Goal: Information Seeking & Learning: Learn about a topic

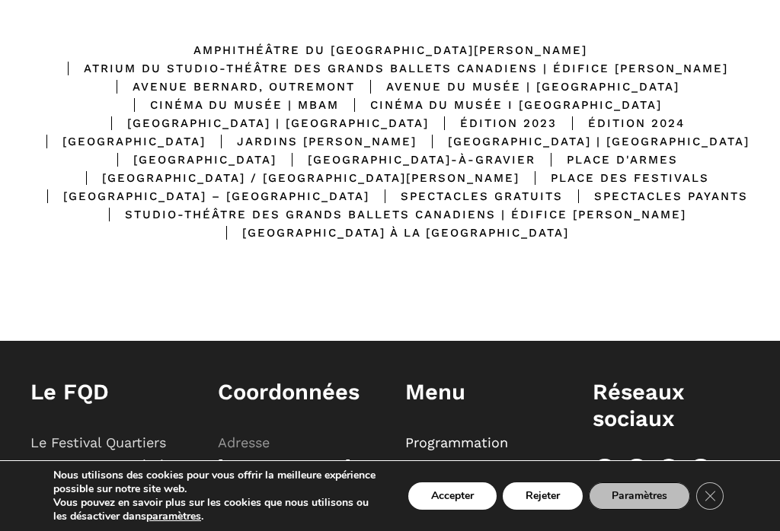
scroll to position [479, 0]
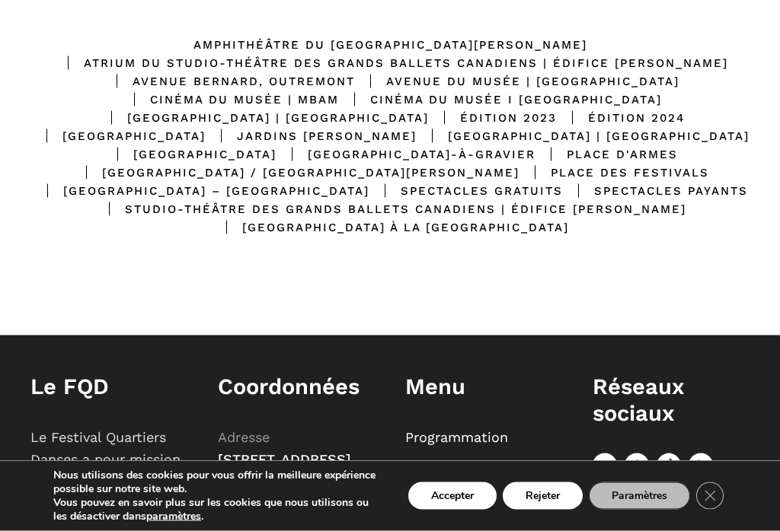
click at [464, 445] on link "Programmation" at bounding box center [456, 437] width 103 height 16
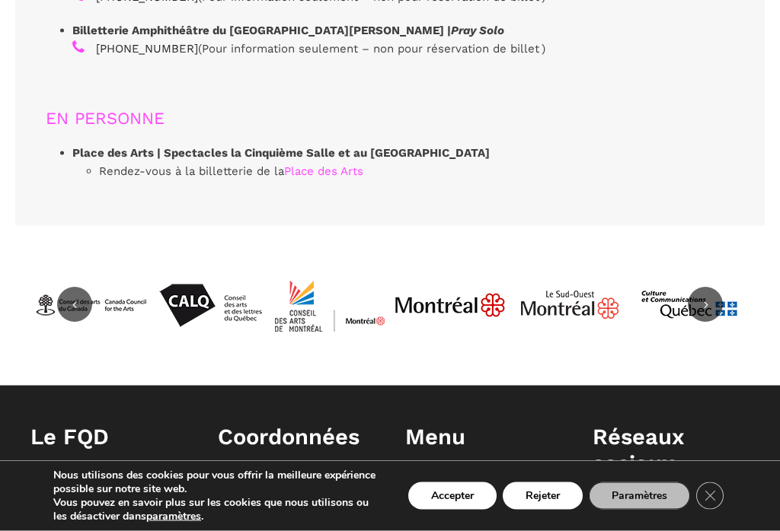
scroll to position [4827, 0]
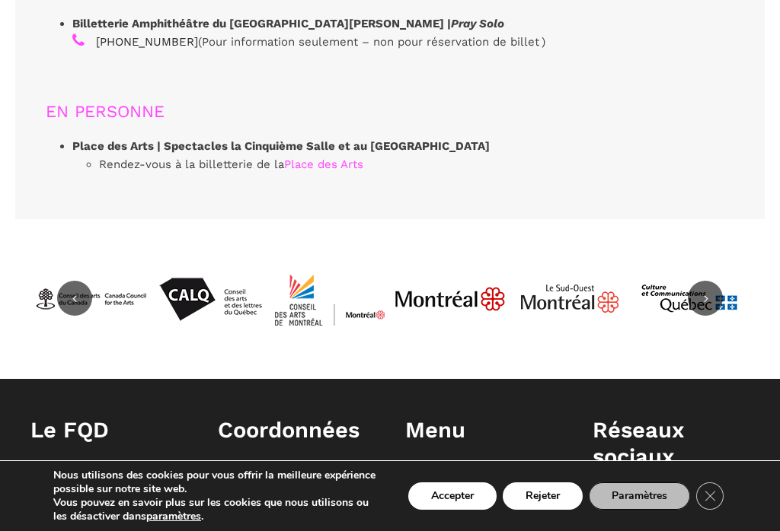
click at [495, 473] on link "Programmation" at bounding box center [456, 481] width 103 height 16
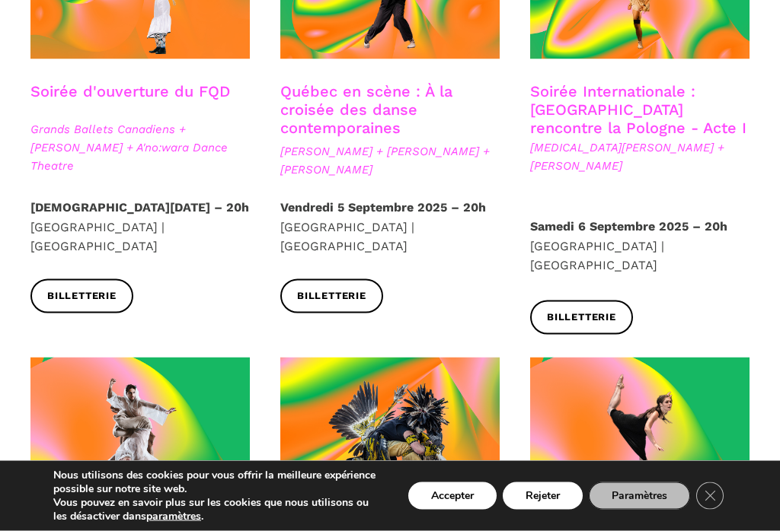
scroll to position [550, 0]
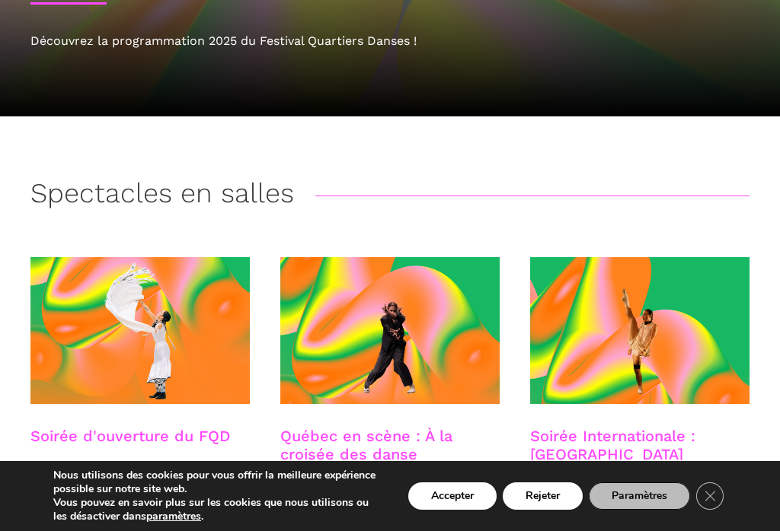
scroll to position [0, 0]
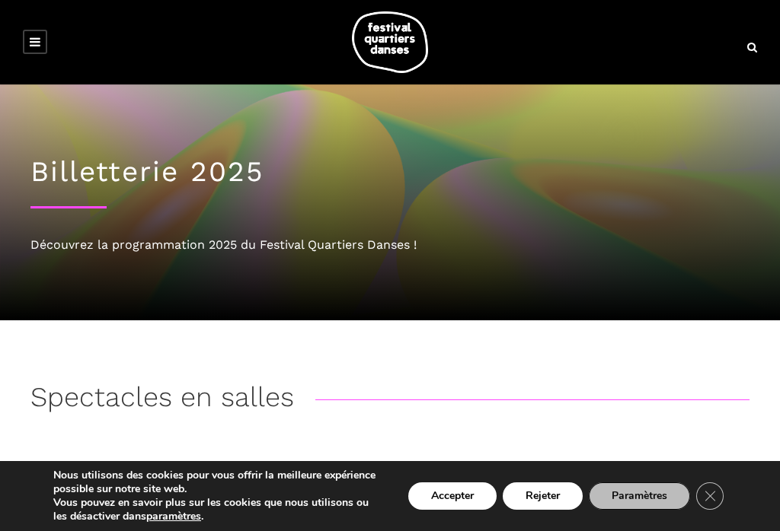
click at [46, 38] on link at bounding box center [35, 42] width 24 height 24
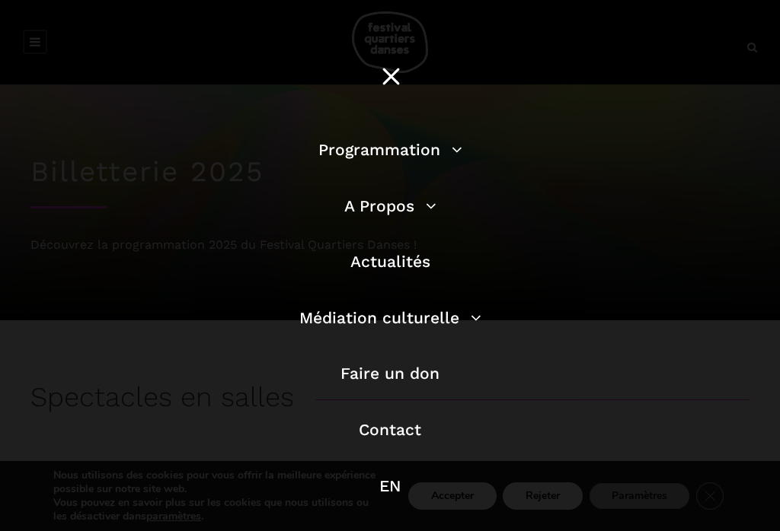
click at [397, 268] on link "Actualités" at bounding box center [390, 261] width 80 height 19
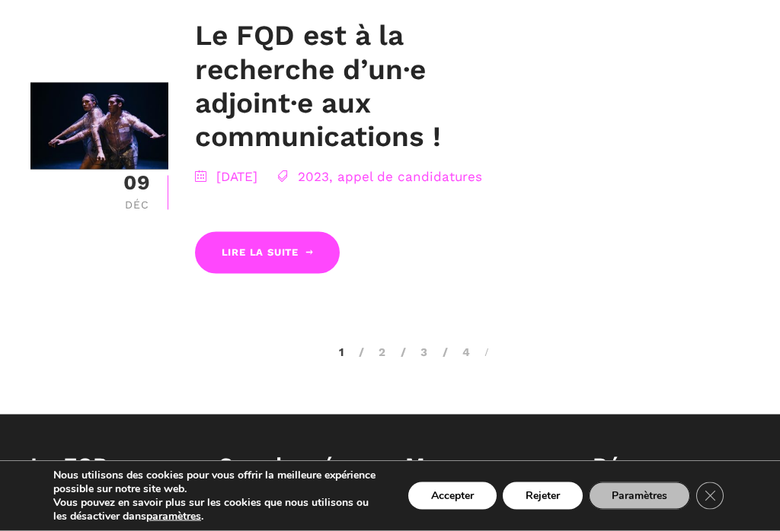
scroll to position [3356, 0]
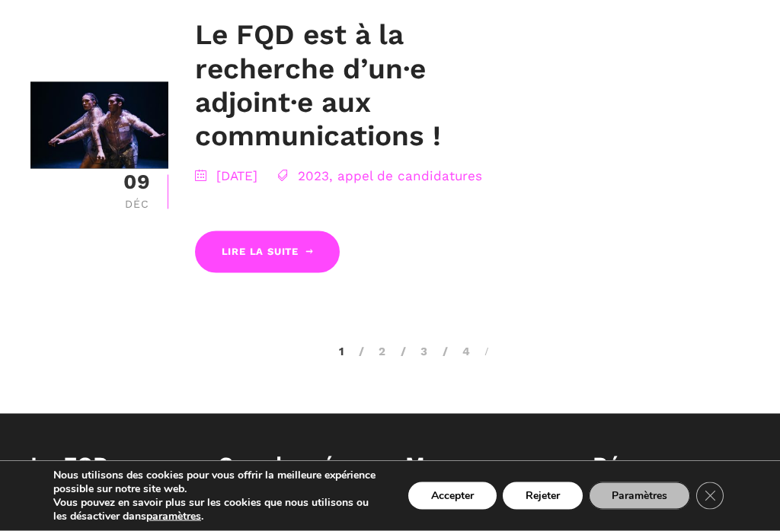
click at [97, 452] on h1 "Le FQD" at bounding box center [108, 465] width 157 height 27
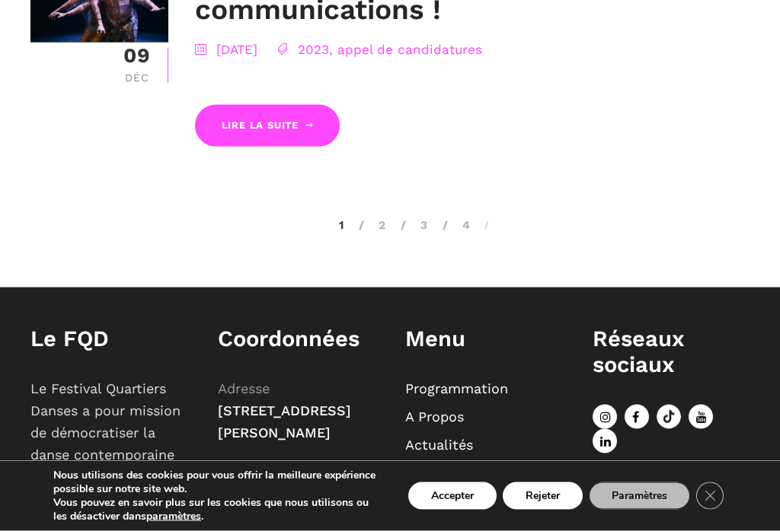
scroll to position [3512, 0]
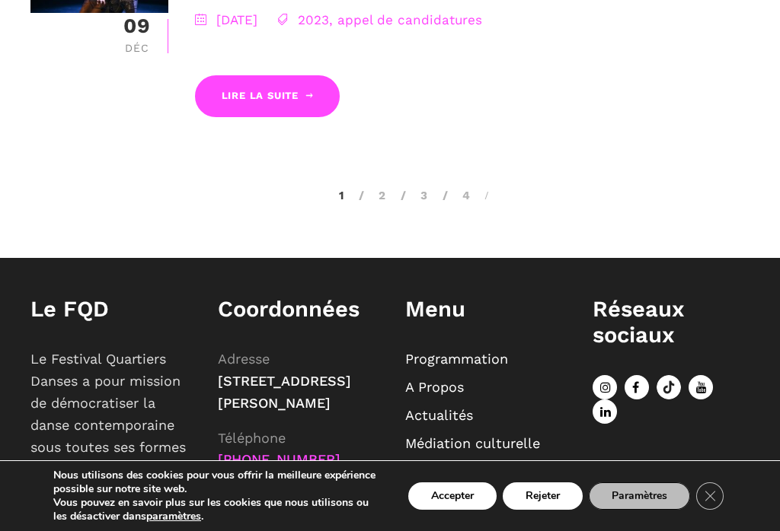
click at [438, 407] on link "Actualités" at bounding box center [439, 415] width 68 height 16
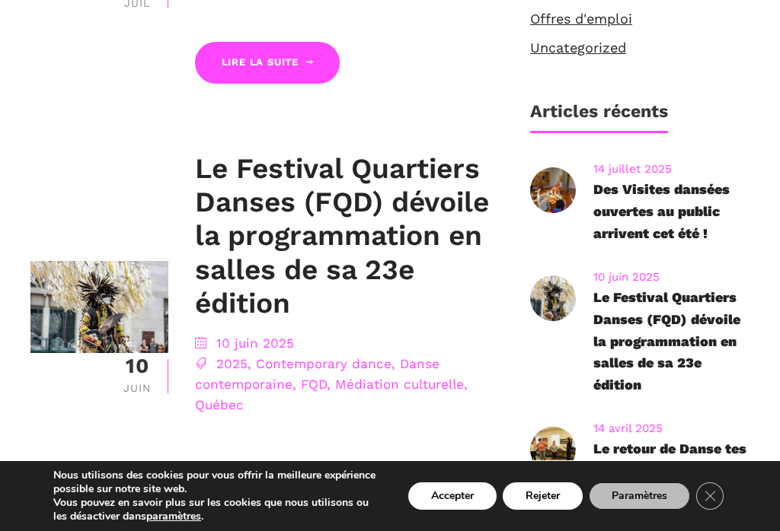
scroll to position [709, 0]
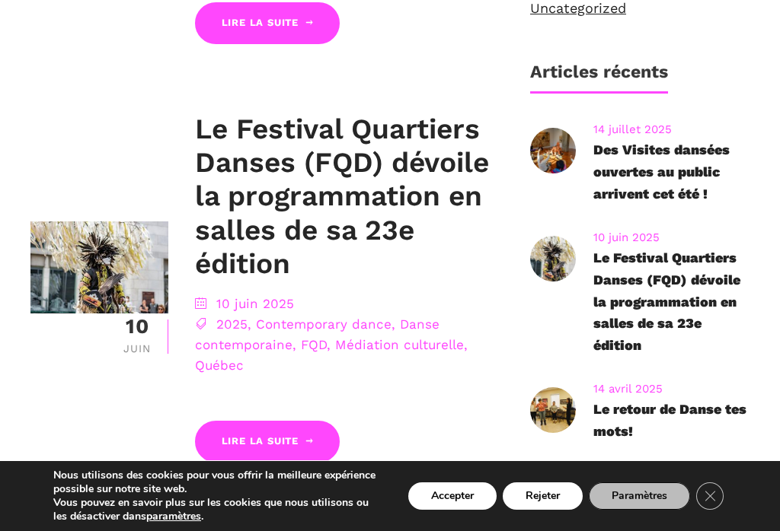
click at [607, 342] on link "Le Festival Quartiers Danses (FQD) dévoile la programmation en salles de sa 23e…" at bounding box center [666, 302] width 147 height 104
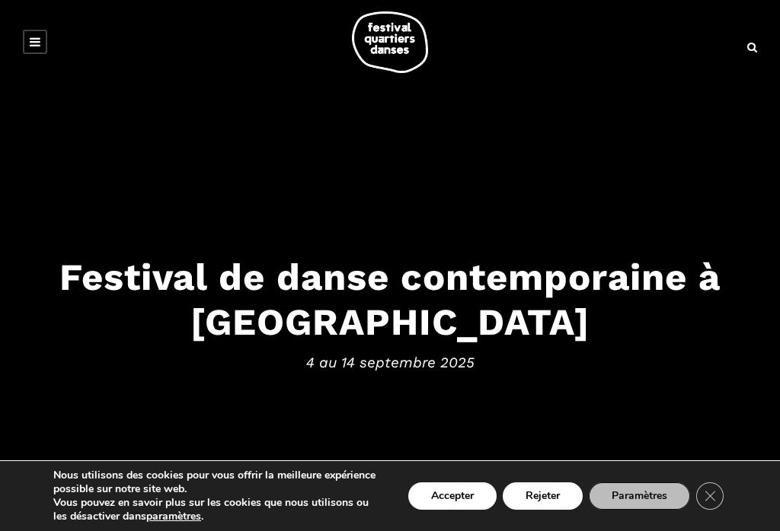
click at [464, 507] on button "Accepter" at bounding box center [452, 496] width 88 height 27
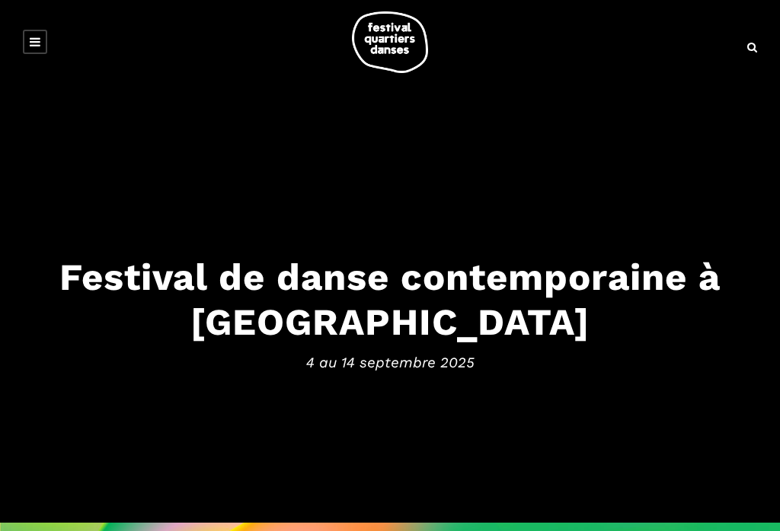
click at [37, 48] on link at bounding box center [35, 42] width 24 height 24
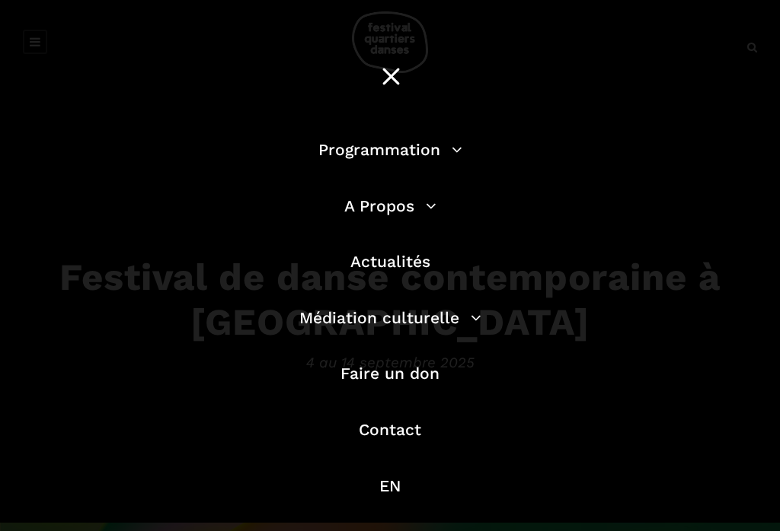
click at [441, 144] on link "Programmation" at bounding box center [390, 149] width 144 height 19
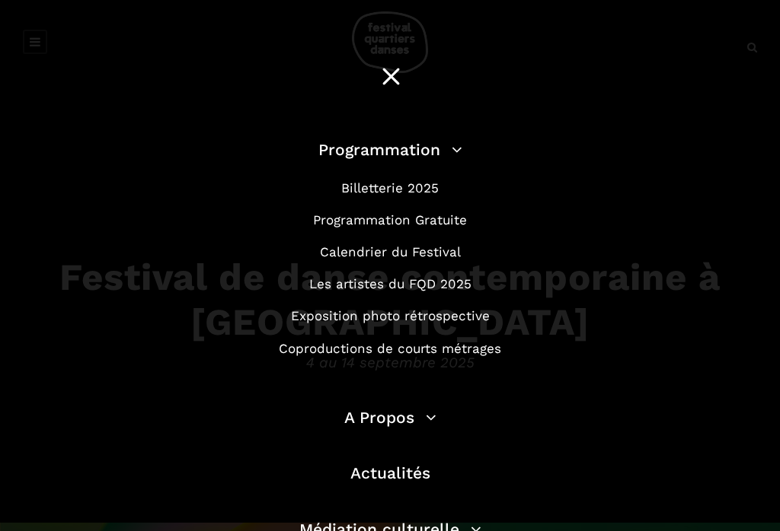
click at [445, 220] on link "Programmation Gratuite" at bounding box center [390, 219] width 154 height 15
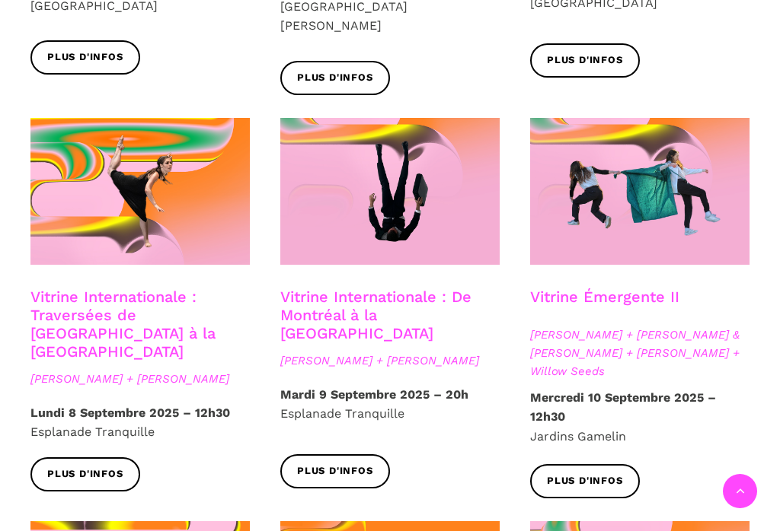
scroll to position [1187, 0]
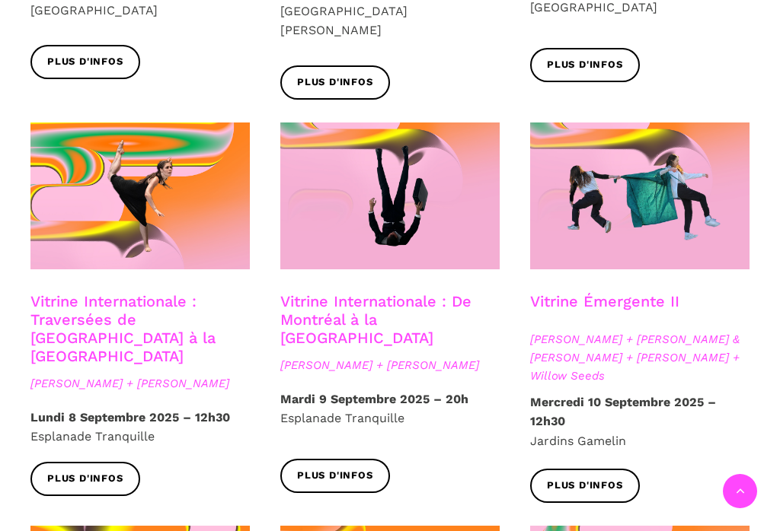
click at [328, 468] on span "Plus d'infos" at bounding box center [335, 476] width 76 height 16
